Goal: Task Accomplishment & Management: Use online tool/utility

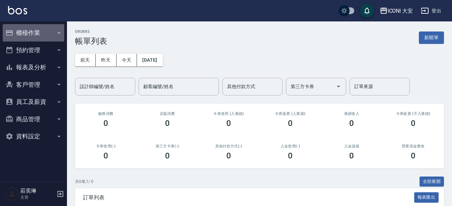
click at [45, 32] on button "櫃檯作業" at bounding box center [34, 32] width 62 height 17
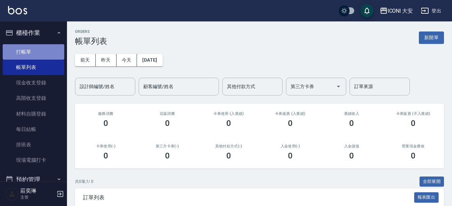
click at [42, 57] on link "打帳單" at bounding box center [34, 51] width 62 height 15
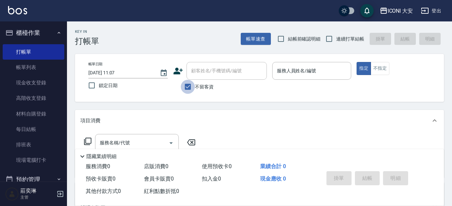
click at [187, 85] on input "不留客資" at bounding box center [188, 87] width 14 height 14
checkbox input "false"
click at [209, 68] on div "顧客姓名/手機號碼/編號 顧客姓名/手機號碼/編號" at bounding box center [226, 71] width 80 height 18
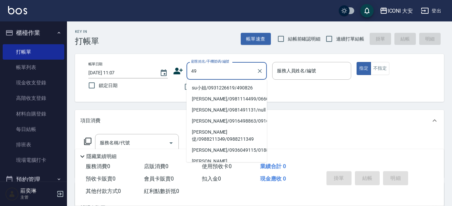
click at [209, 87] on li "su小姐/0931226619/490826" at bounding box center [226, 87] width 80 height 11
type input "su小姐/0931226619/490826"
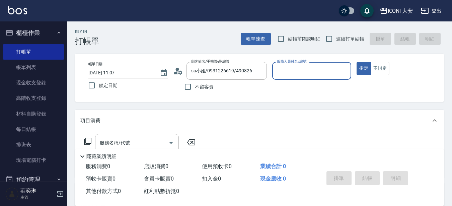
type input "Happy-9"
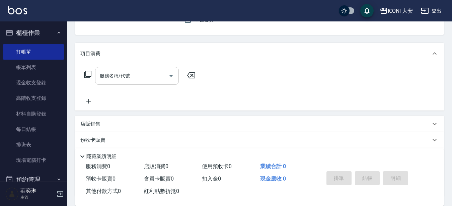
click at [132, 78] on input "服務名稱/代號" at bounding box center [132, 76] width 68 height 12
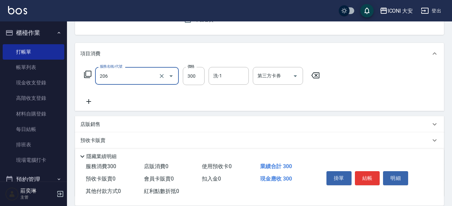
type input "洗髮(206)"
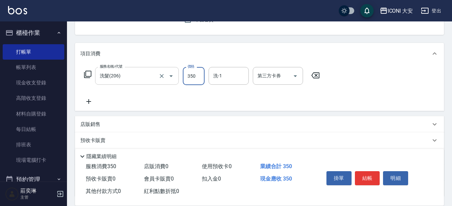
type input "350"
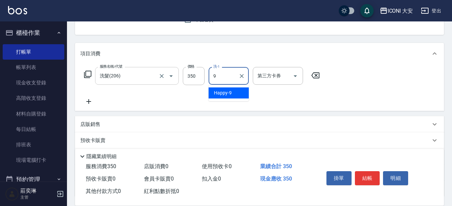
type input "Happy-9"
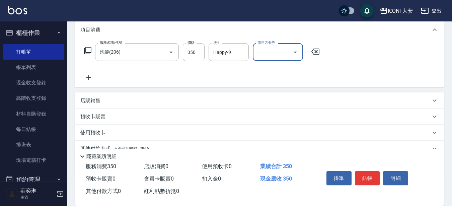
scroll to position [122, 0]
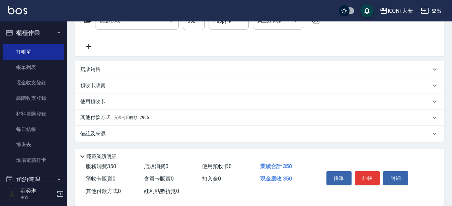
click at [140, 114] on p "其他付款方式 入金可用餘額: 2966" at bounding box center [114, 117] width 69 height 7
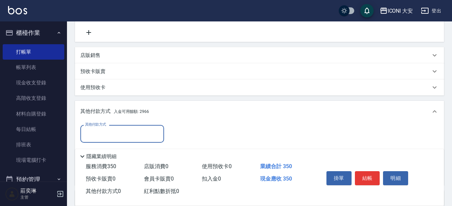
scroll to position [201, 0]
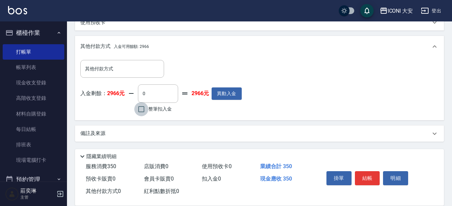
click at [142, 111] on input "整筆扣入金" at bounding box center [141, 109] width 14 height 14
checkbox input "true"
type input "350"
click at [369, 176] on button "結帳" at bounding box center [367, 178] width 25 height 14
